Goal: Check status: Check status

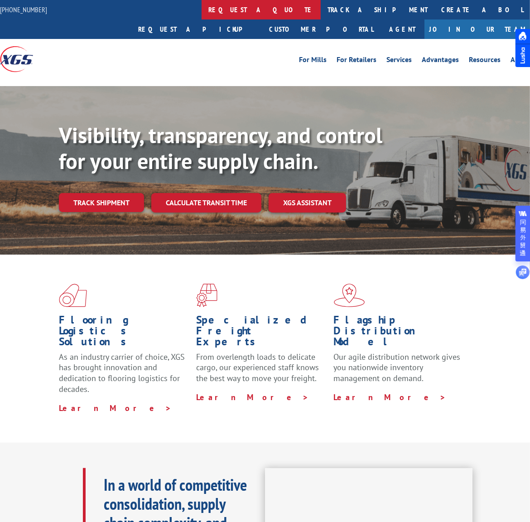
click at [239, 4] on link "request a quote" at bounding box center [261, 9] width 119 height 19
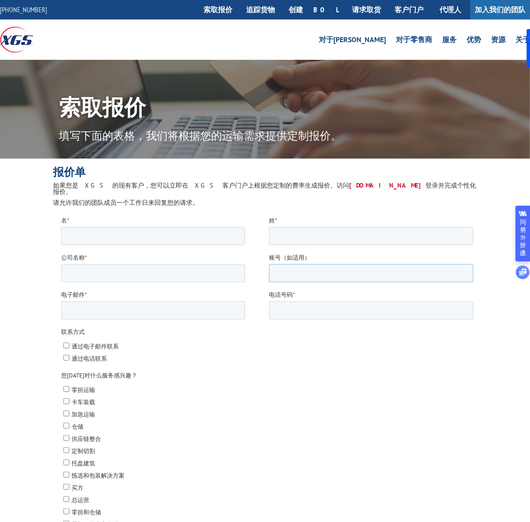
click at [303, 273] on input "账号（如适用）" at bounding box center [371, 273] width 204 height 18
click at [272, 7] on font "追踪货物" at bounding box center [260, 9] width 29 height 9
click at [282, 4] on link "追踪货物" at bounding box center [260, 9] width 43 height 19
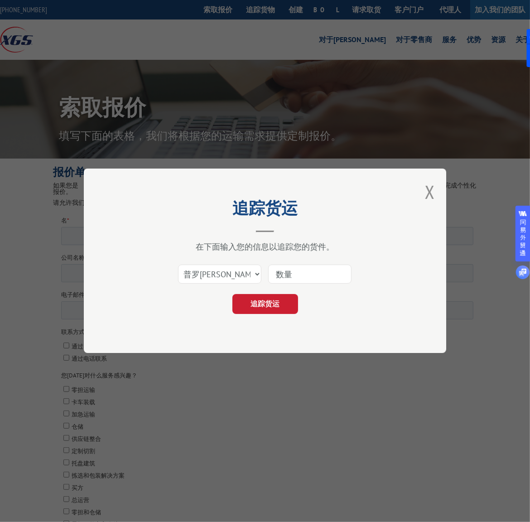
click at [300, 268] on input at bounding box center [309, 274] width 83 height 19
click at [296, 273] on input at bounding box center [309, 274] width 83 height 19
type input "175"
click at [276, 307] on font "追踪货运" at bounding box center [265, 304] width 29 height 9
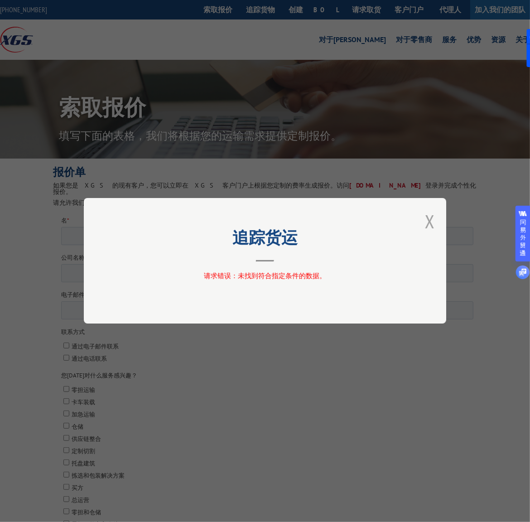
click at [432, 224] on button "关闭模式" at bounding box center [430, 221] width 10 height 24
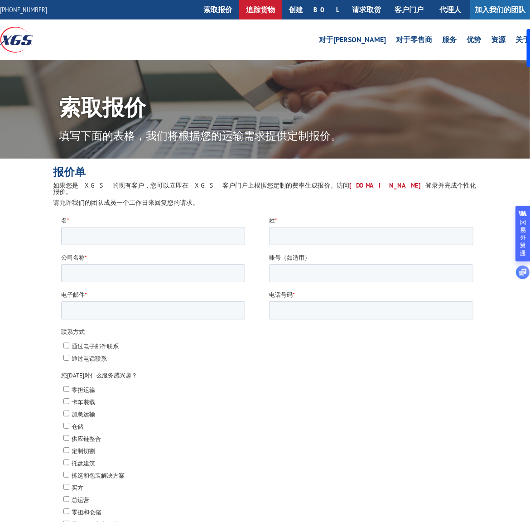
click at [275, 5] on font "追踪货物" at bounding box center [260, 9] width 29 height 9
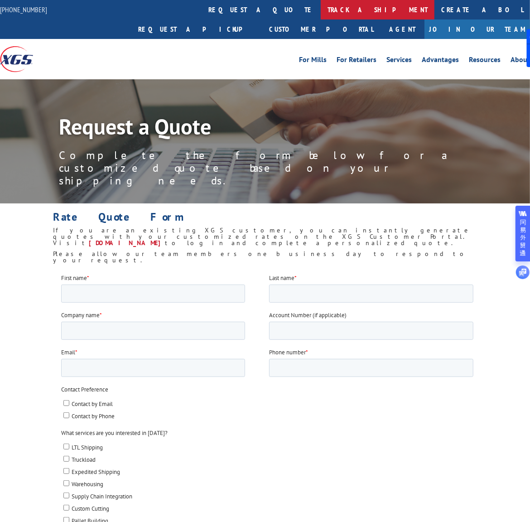
click at [321, 10] on link "track a shipment" at bounding box center [378, 9] width 114 height 19
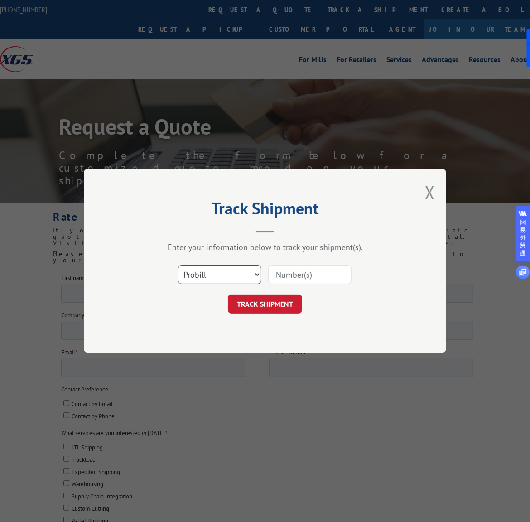
click at [227, 276] on select "Select category... Probill BOL PO" at bounding box center [219, 275] width 83 height 19
click at [178, 266] on select "Select category... Probill BOL PO" at bounding box center [219, 275] width 83 height 19
click at [246, 271] on select "Select category... Probill BOL PO" at bounding box center [219, 275] width 83 height 19
select select "probill"
click at [178, 266] on select "Select category... Probill BOL PO" at bounding box center [219, 275] width 83 height 19
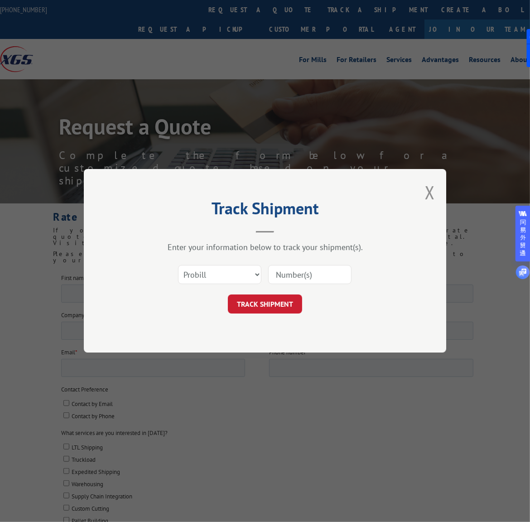
click at [295, 272] on input at bounding box center [309, 275] width 83 height 19
type input "17501858"
click at [339, 269] on input "17501858" at bounding box center [309, 275] width 83 height 19
drag, startPoint x: 334, startPoint y: 272, endPoint x: 236, endPoint y: 273, distance: 97.4
click at [236, 273] on div "Select category... Probill BOL PO 17501858" at bounding box center [265, 275] width 272 height 30
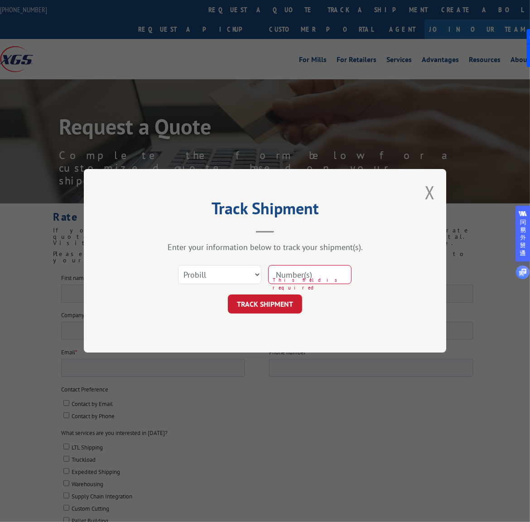
paste input "17501858"
type input "17501858"
click at [282, 301] on button "TRACK SHIPMENT" at bounding box center [265, 304] width 74 height 19
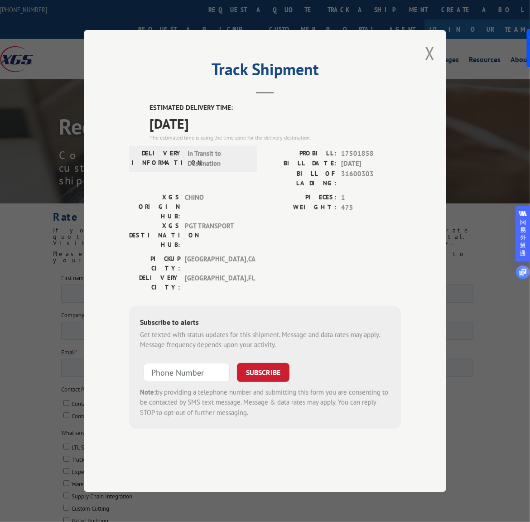
click at [358, 213] on span "475" at bounding box center [371, 208] width 60 height 10
drag, startPoint x: 237, startPoint y: 135, endPoint x: 145, endPoint y: 127, distance: 91.4
click at [145, 127] on div "Track Shipment ESTIMATED DELIVERY TIME: 10/15/2025 The estimated time is using …" at bounding box center [265, 261] width 363 height 462
click at [163, 94] on header "Track Shipment" at bounding box center [265, 78] width 272 height 31
click at [432, 65] on button "Close modal" at bounding box center [430, 53] width 10 height 24
